Goal: Transaction & Acquisition: Purchase product/service

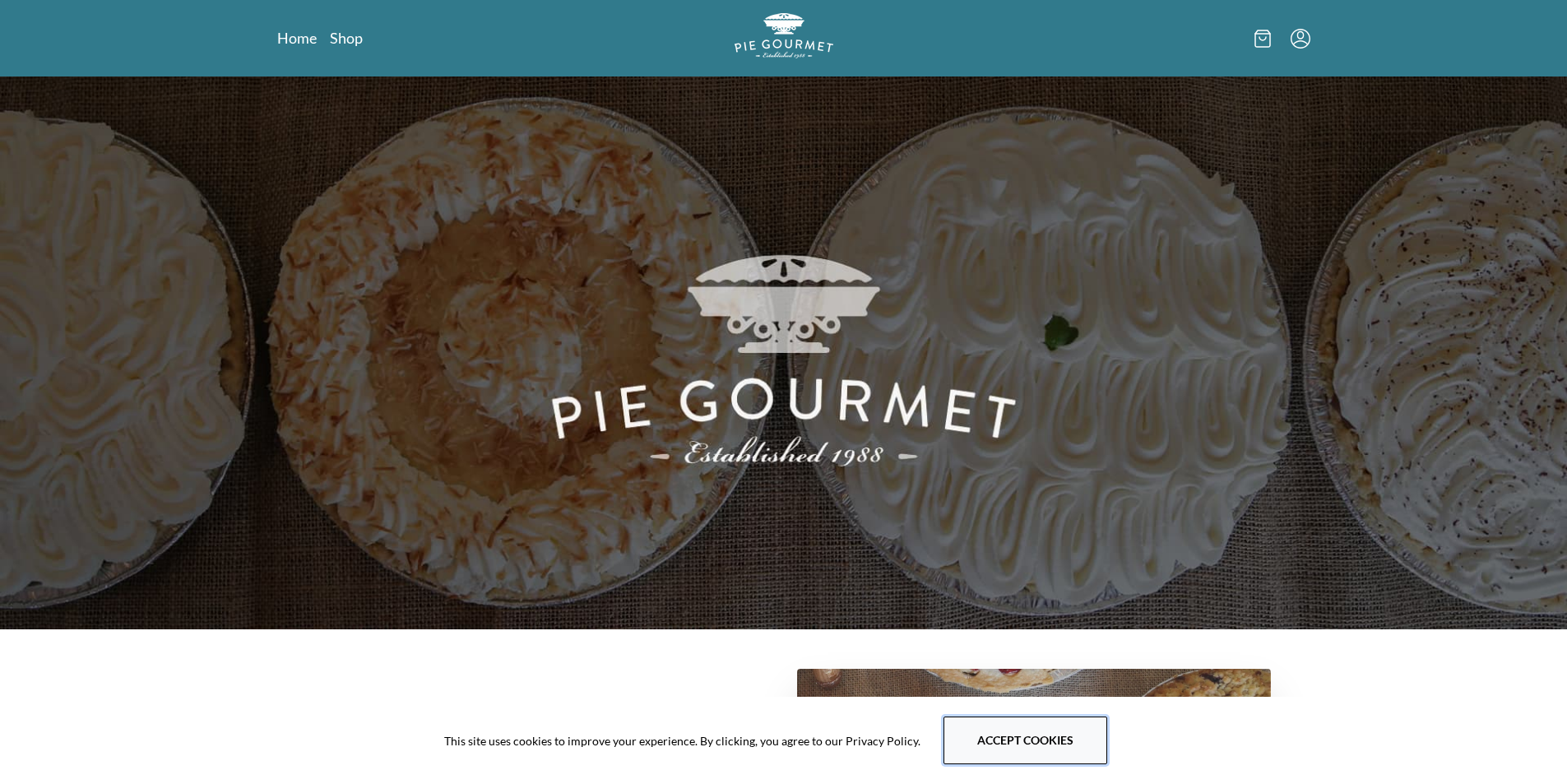
click at [1002, 735] on button "Accept cookies" at bounding box center [1026, 739] width 164 height 47
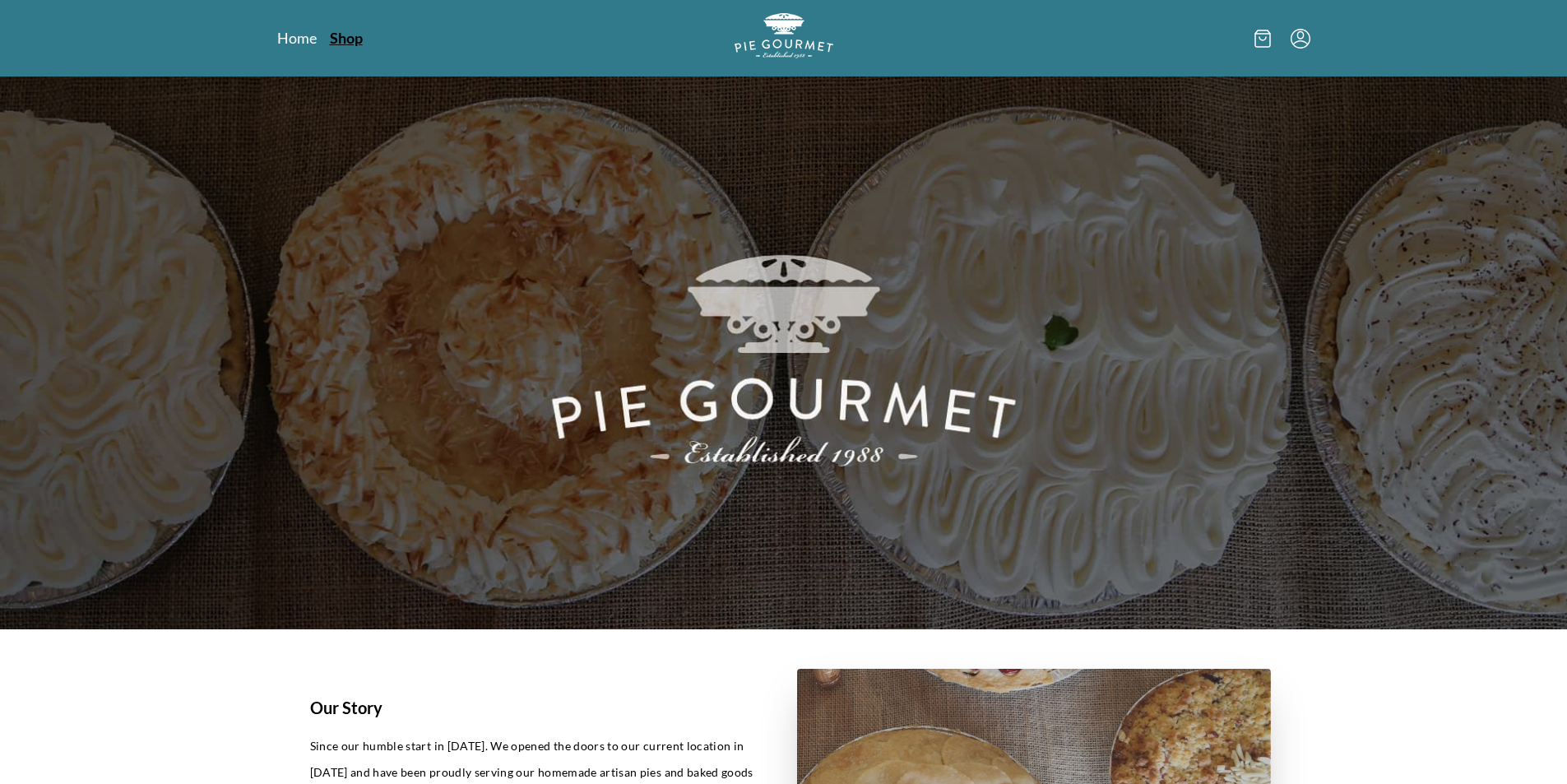
click at [351, 34] on link "Shop" at bounding box center [346, 37] width 33 height 20
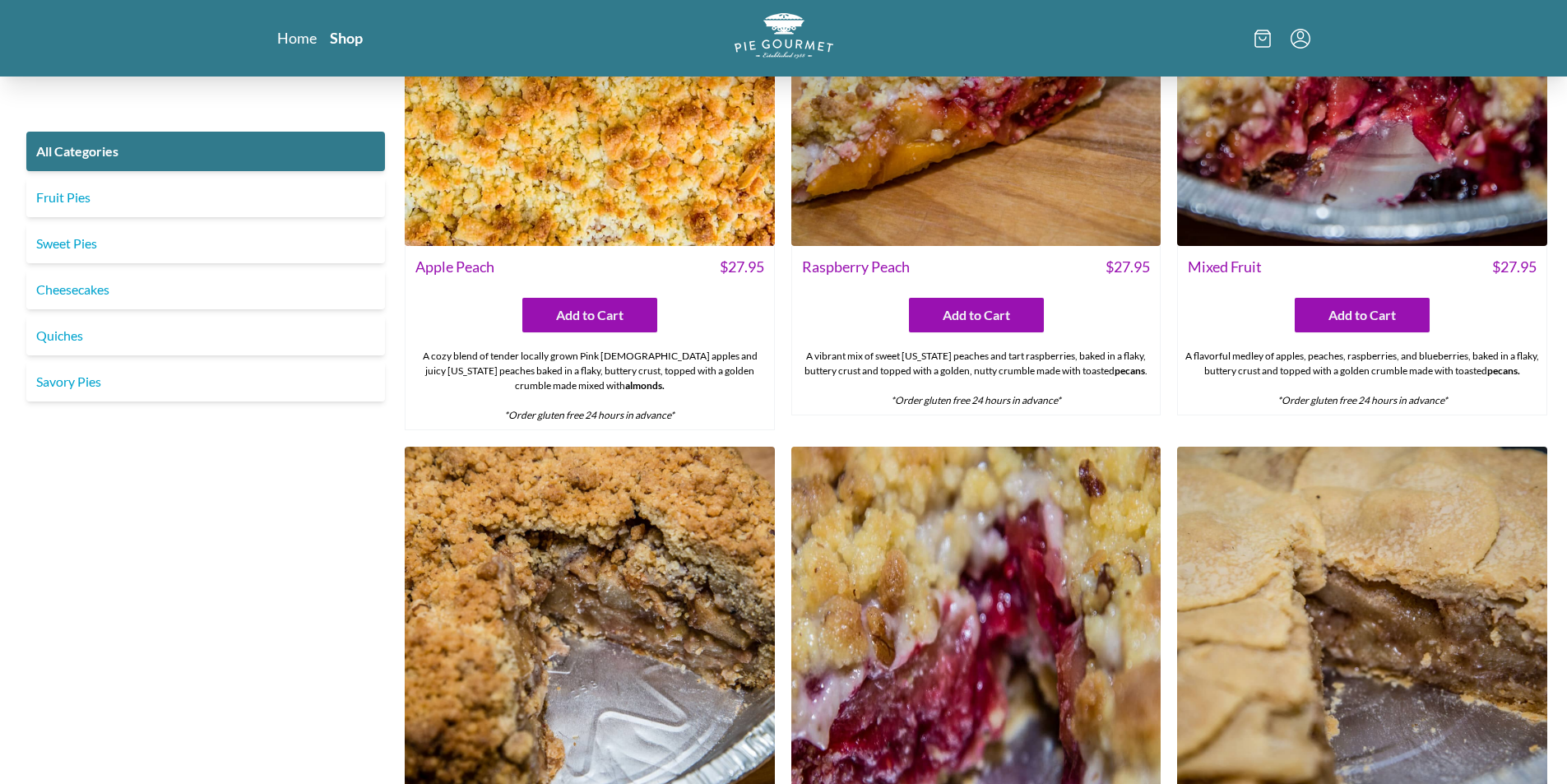
scroll to position [5841, 0]
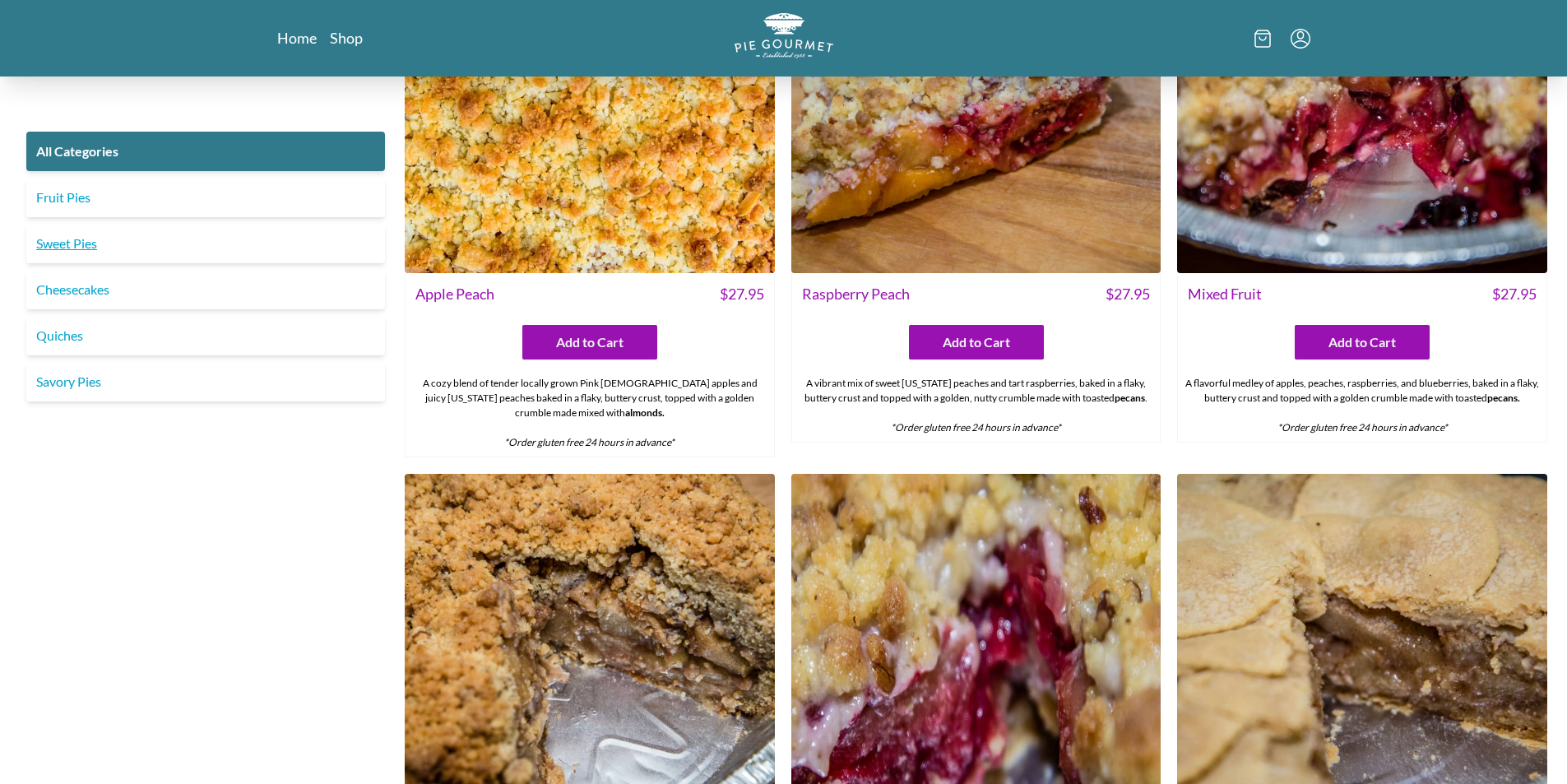
click at [64, 239] on link "Sweet Pies" at bounding box center [205, 243] width 359 height 39
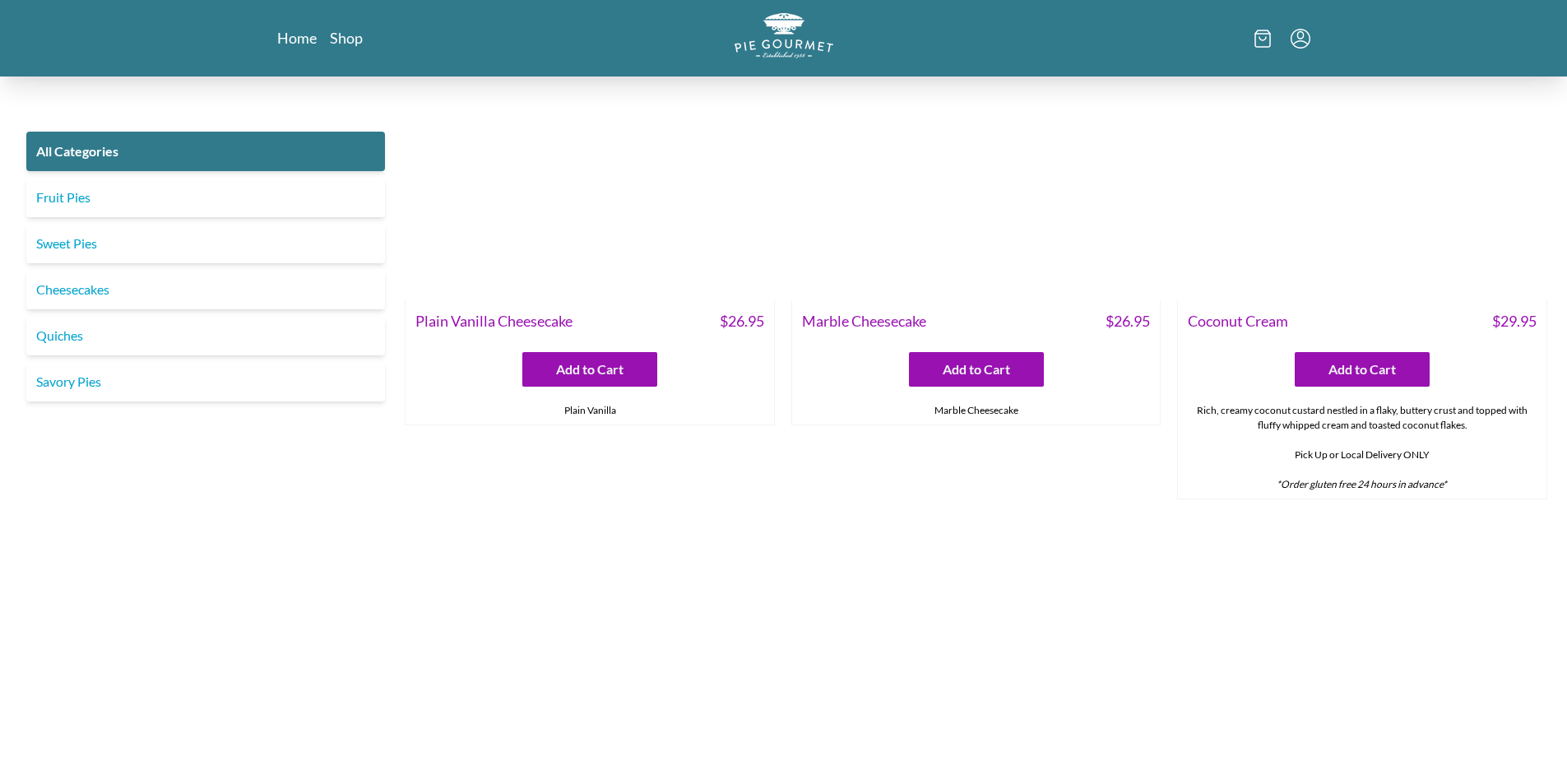
scroll to position [3454, 0]
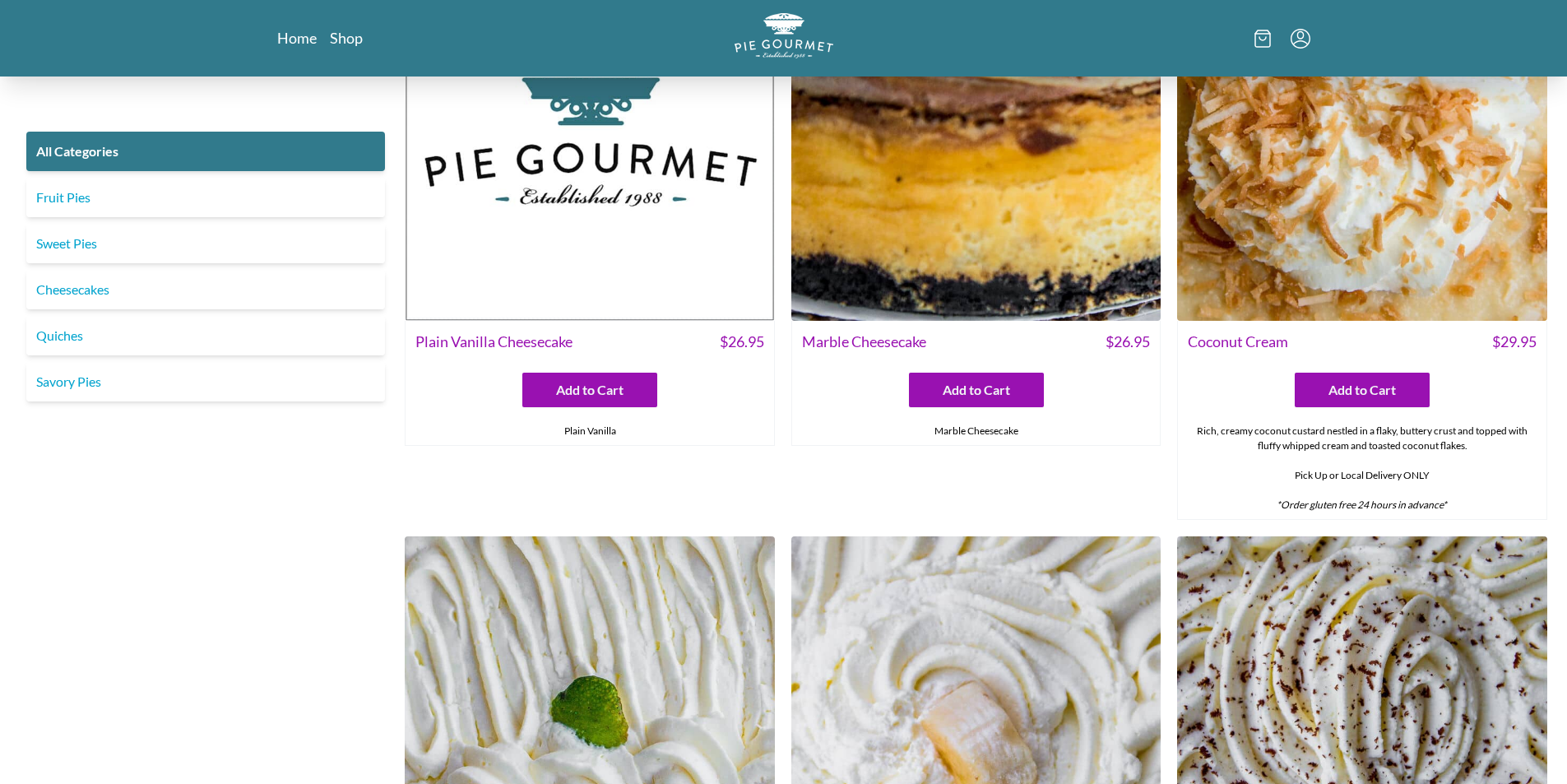
click at [1356, 246] on img at bounding box center [1362, 136] width 370 height 370
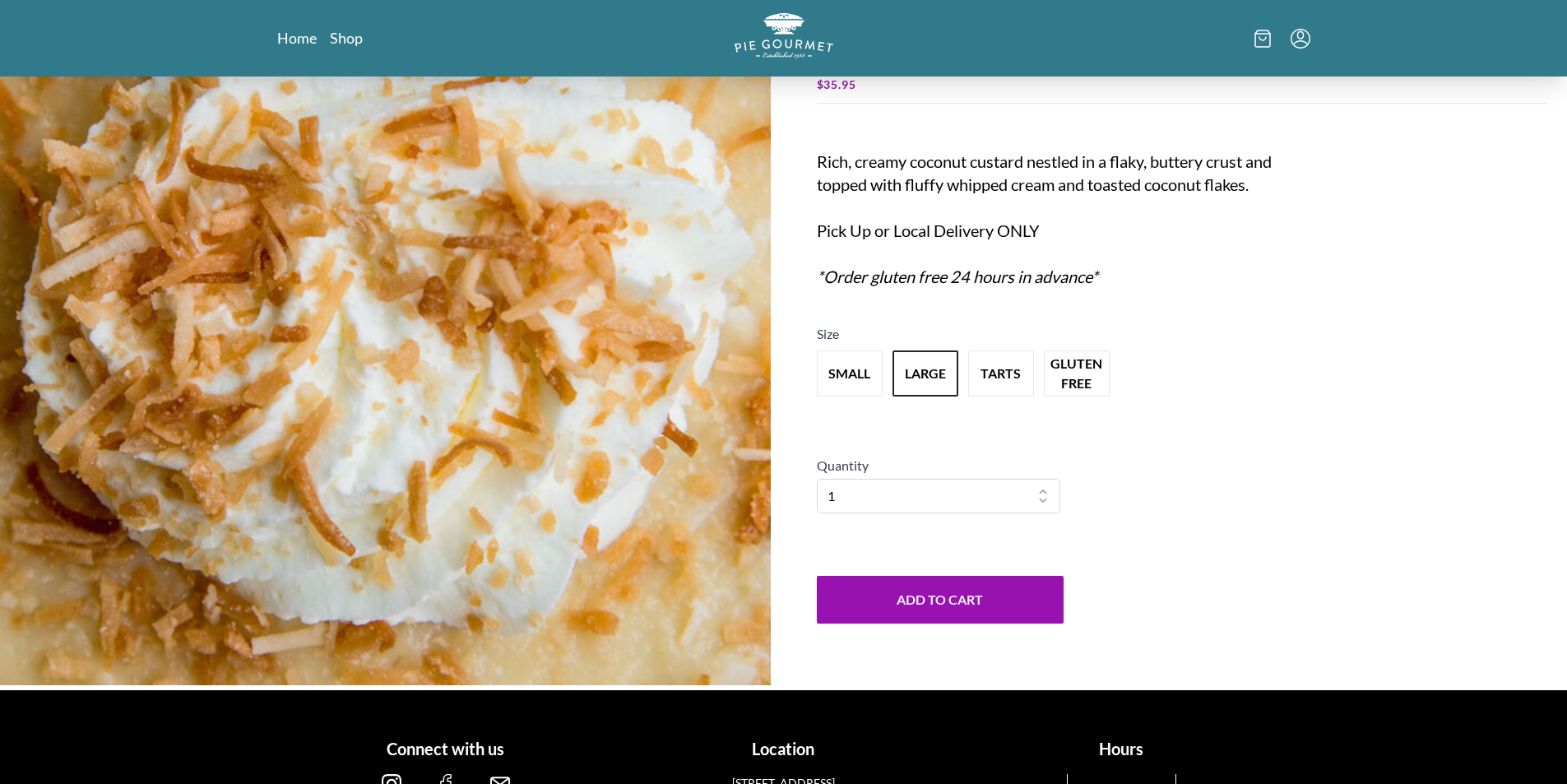
scroll to position [155, 0]
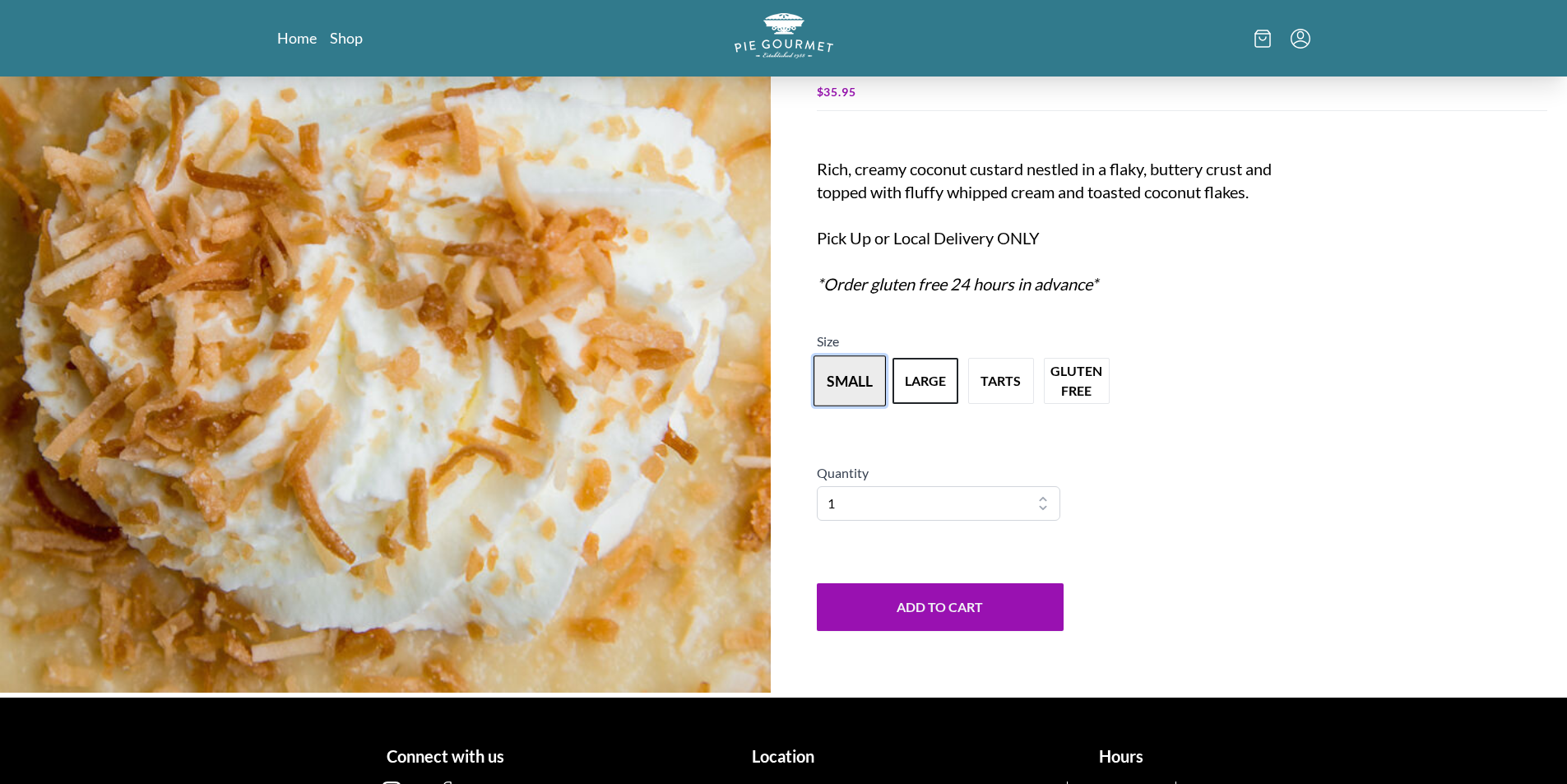
click at [875, 371] on button "small" at bounding box center [850, 380] width 73 height 51
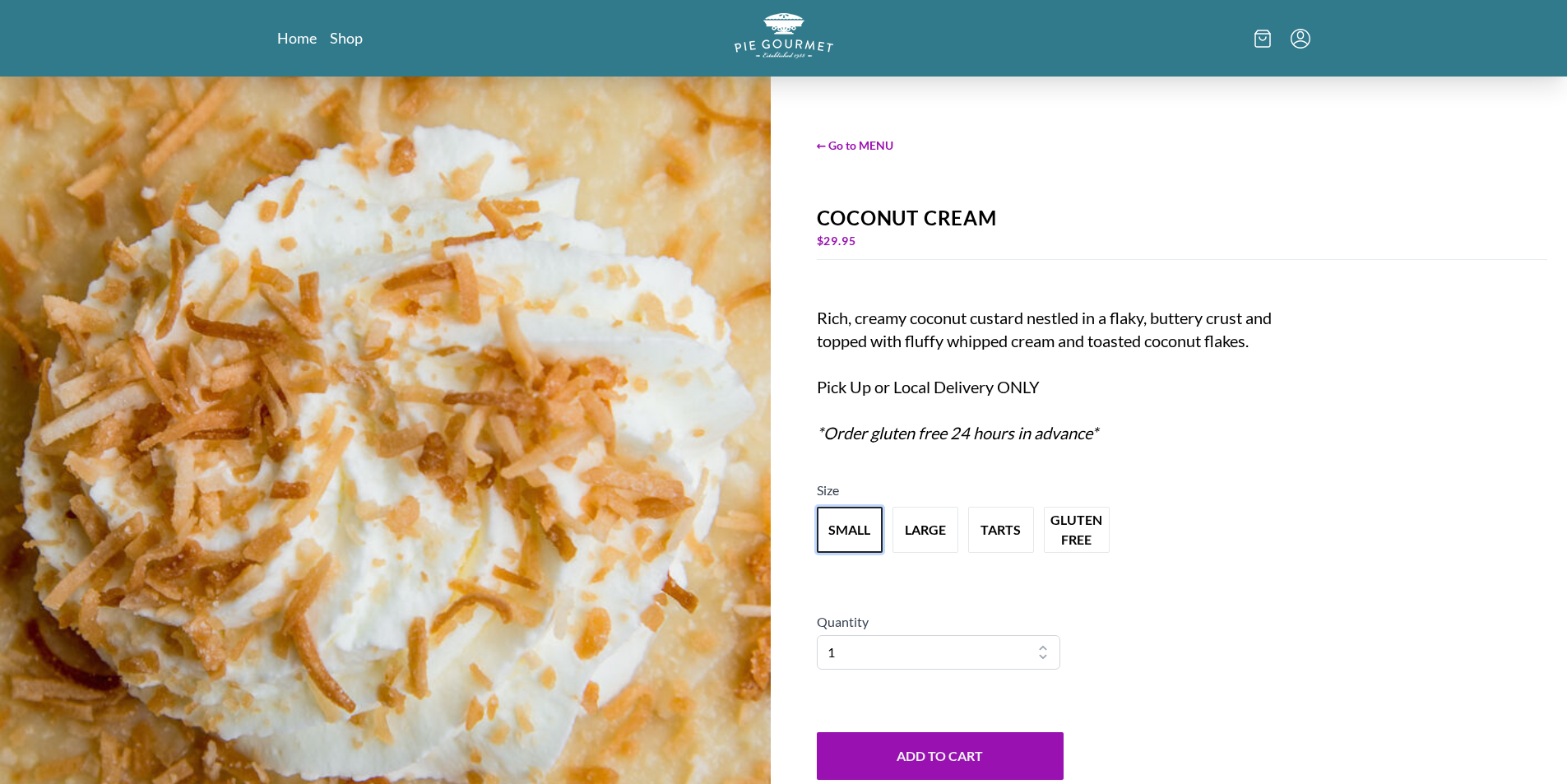
scroll to position [0, 0]
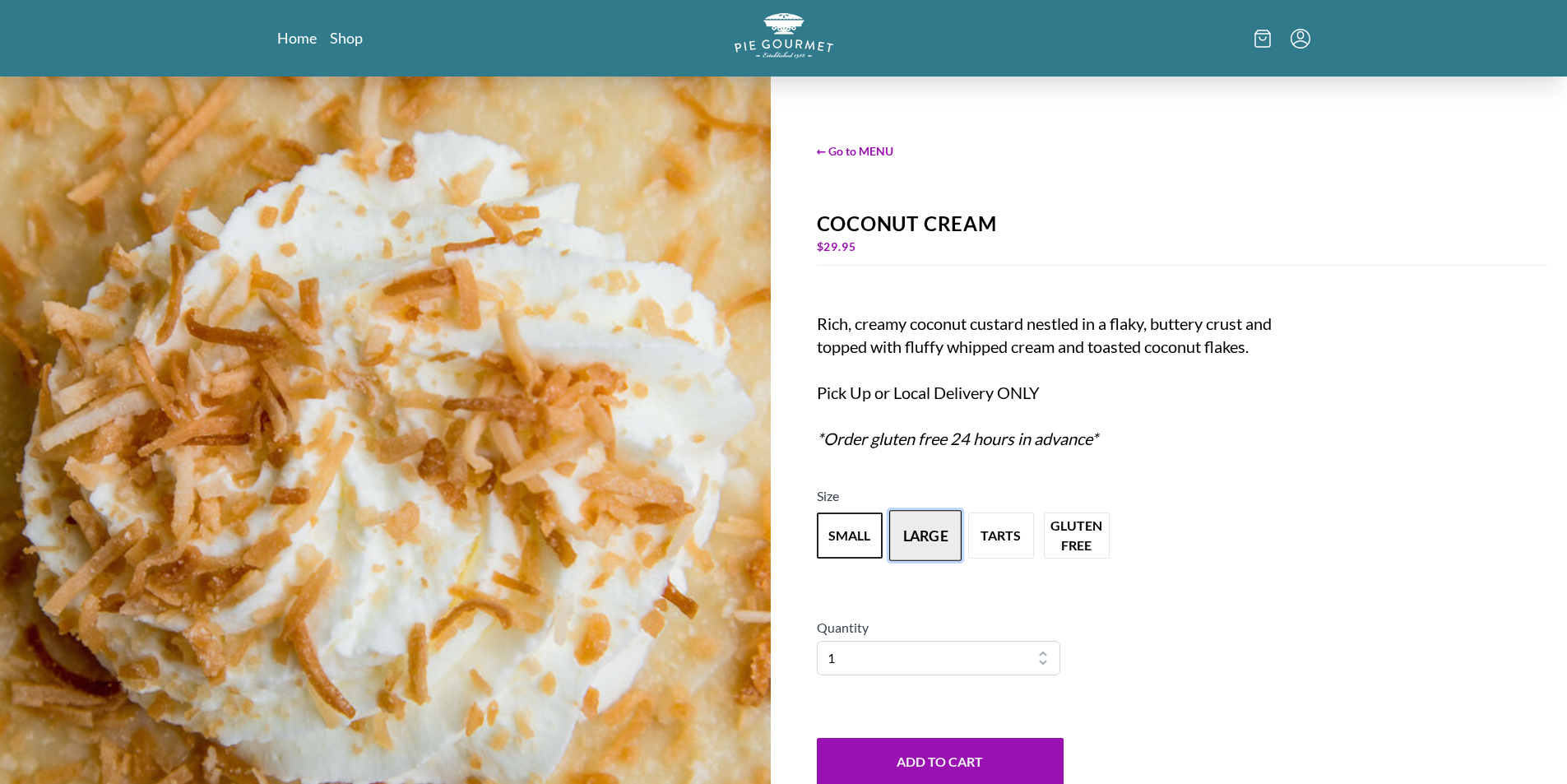
click at [919, 525] on button "large" at bounding box center [926, 534] width 73 height 51
click at [1014, 534] on button "tarts" at bounding box center [1002, 534] width 73 height 51
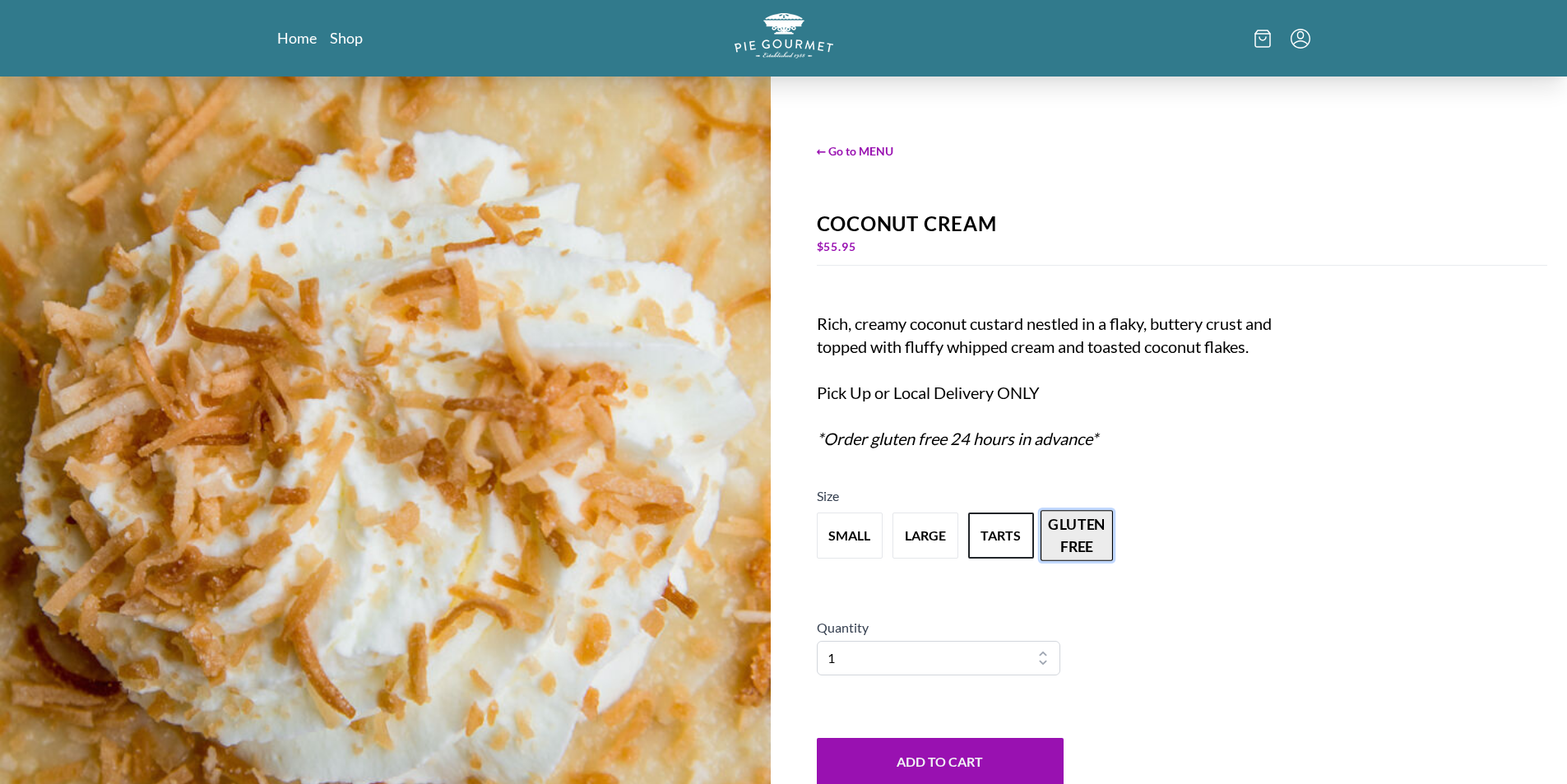
click at [1089, 536] on button "gluten free" at bounding box center [1077, 534] width 73 height 51
click at [1000, 531] on button "tarts" at bounding box center [1002, 534] width 73 height 51
click at [915, 537] on button "large" at bounding box center [926, 534] width 73 height 51
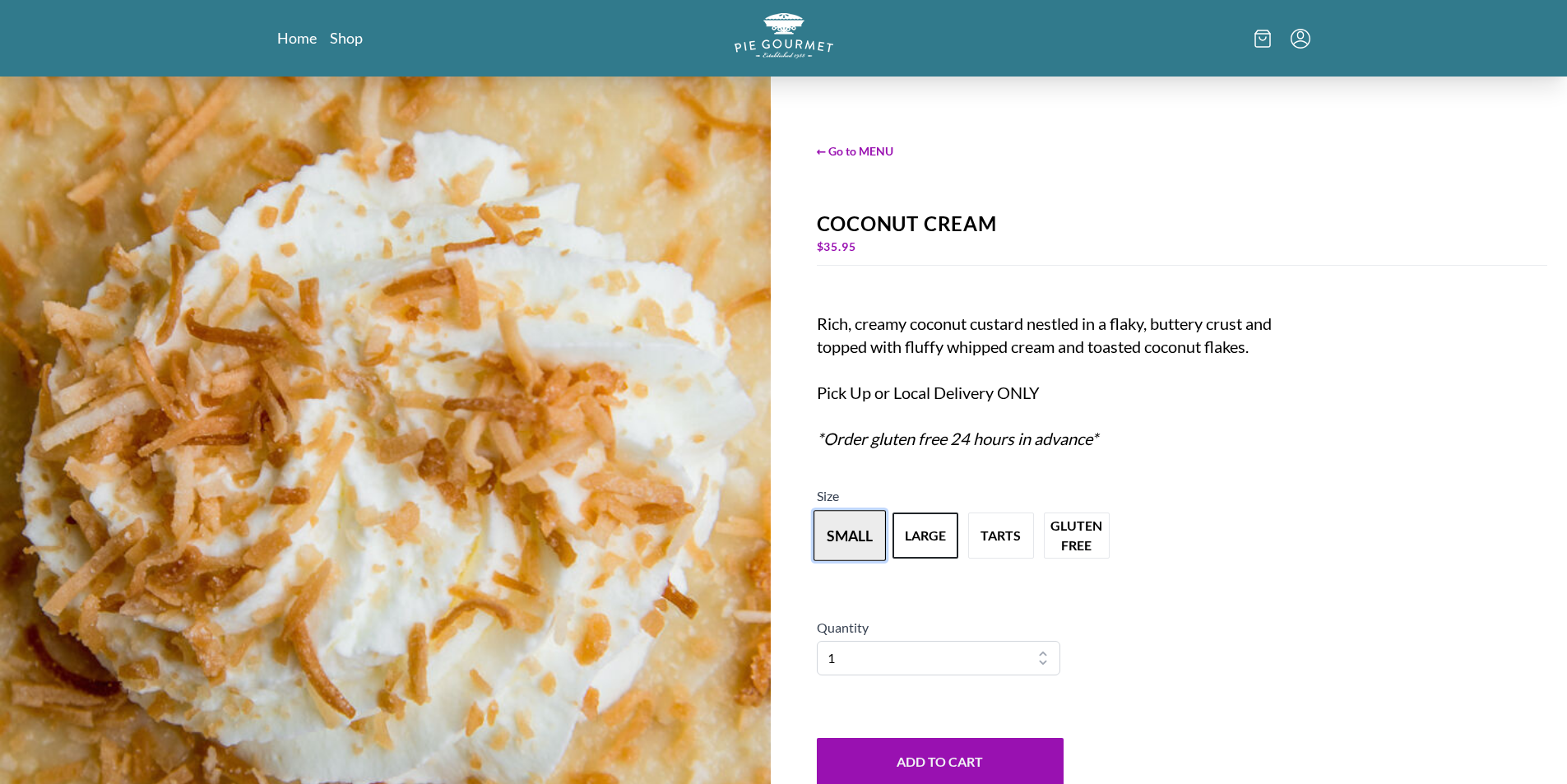
click at [862, 533] on button "small" at bounding box center [850, 534] width 73 height 51
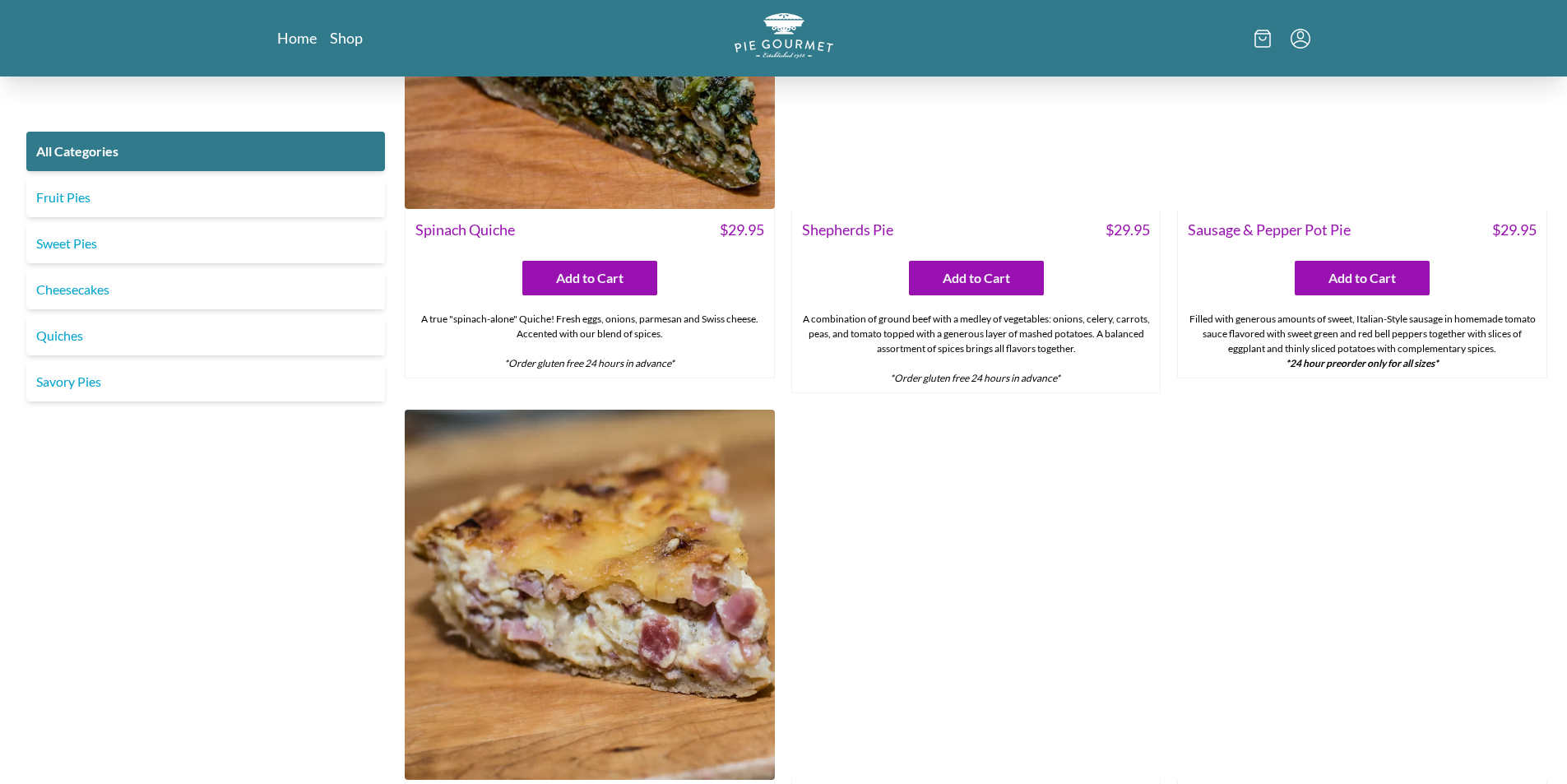
scroll to position [2056, 0]
